Goal: Transaction & Acquisition: Obtain resource

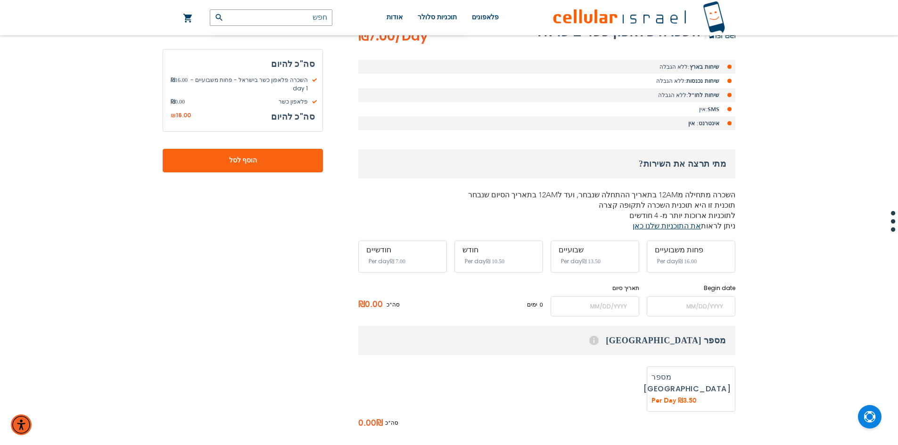
scroll to position [189, 0]
drag, startPoint x: 709, startPoint y: 206, endPoint x: 705, endPoint y: 213, distance: 7.8
click at [705, 213] on p "תוכנית זו היא תוכנית השכרה לתקופה קצרה לתוכניות ארוכות יותר מ- 4 חודשים ניתן לר…" at bounding box center [546, 215] width 377 height 31
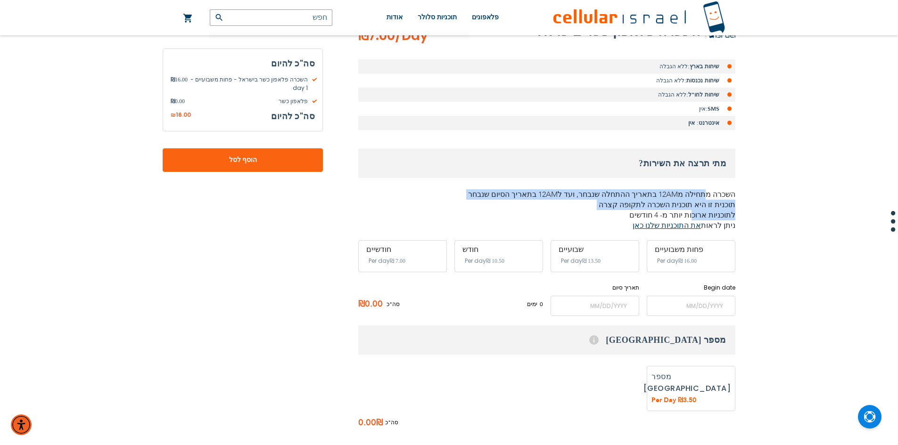
drag, startPoint x: 710, startPoint y: 190, endPoint x: 700, endPoint y: 214, distance: 26.0
click at [700, 214] on div "מתי תרצה את השירות? השכרה מתחילה מ12AM בתאריך ההתחלה שנבחר, ועד ל12AM בתאריך הס…" at bounding box center [546, 190] width 377 height 82
click at [700, 214] on p "תוכנית זו היא תוכנית השכרה לתקופה קצרה לתוכניות ארוכות יותר מ- 4 חודשים ניתן לר…" at bounding box center [546, 215] width 377 height 31
drag, startPoint x: 711, startPoint y: 205, endPoint x: 707, endPoint y: 218, distance: 13.9
click at [707, 218] on p "תוכנית זו היא תוכנית השכרה לתקופה קצרה לתוכניות ארוכות יותר מ- 4 חודשים ניתן לר…" at bounding box center [546, 215] width 377 height 31
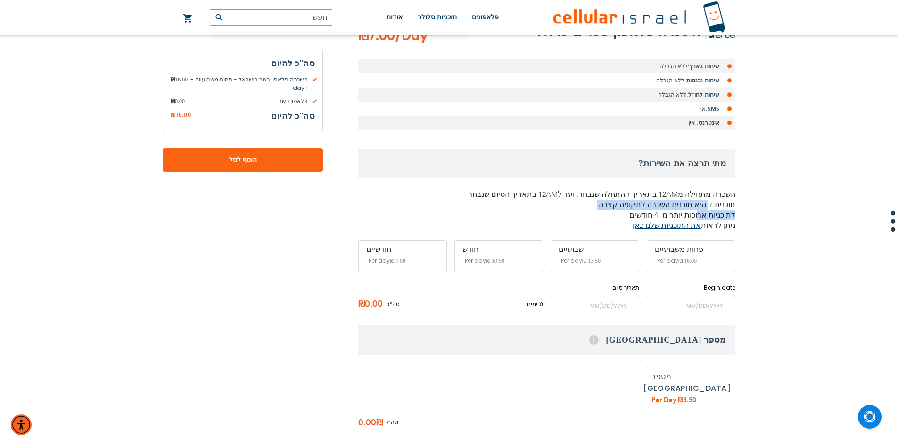
click at [707, 218] on p "תוכנית זו היא תוכנית השכרה לתקופה קצרה לתוכניות ארוכות יותר מ- 4 חודשים ניתן לר…" at bounding box center [546, 215] width 377 height 31
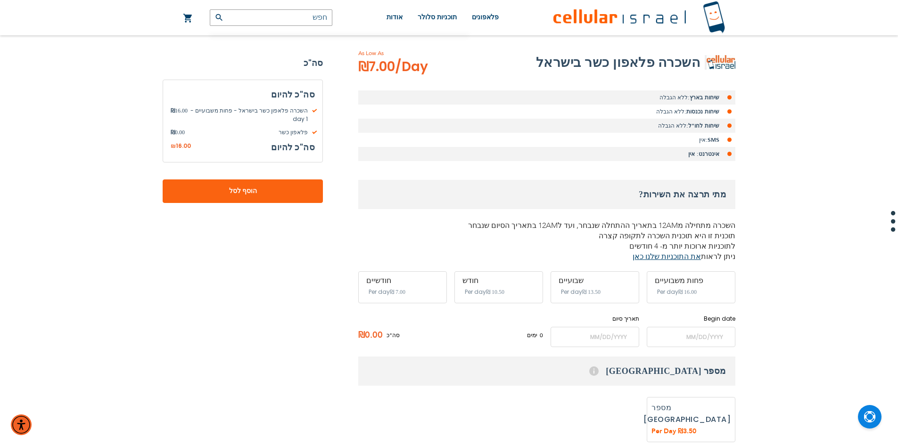
scroll to position [141, 0]
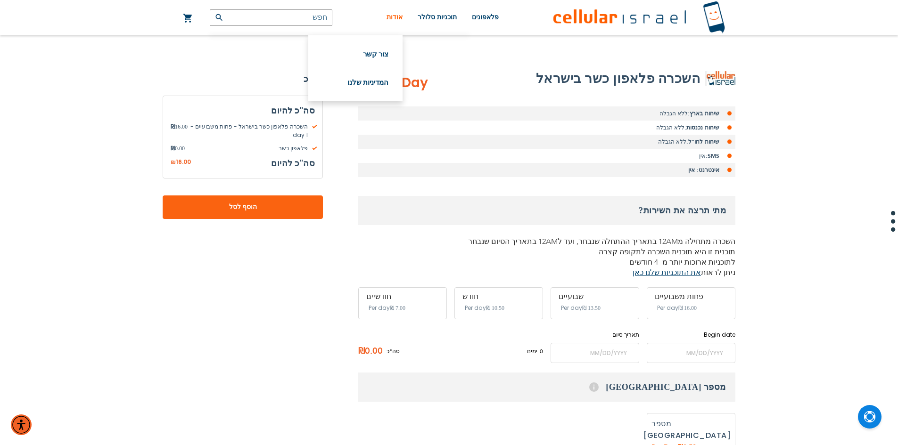
click at [397, 18] on span "אודות" at bounding box center [395, 17] width 16 height 7
